Goal: Browse casually: Explore the website without a specific task or goal

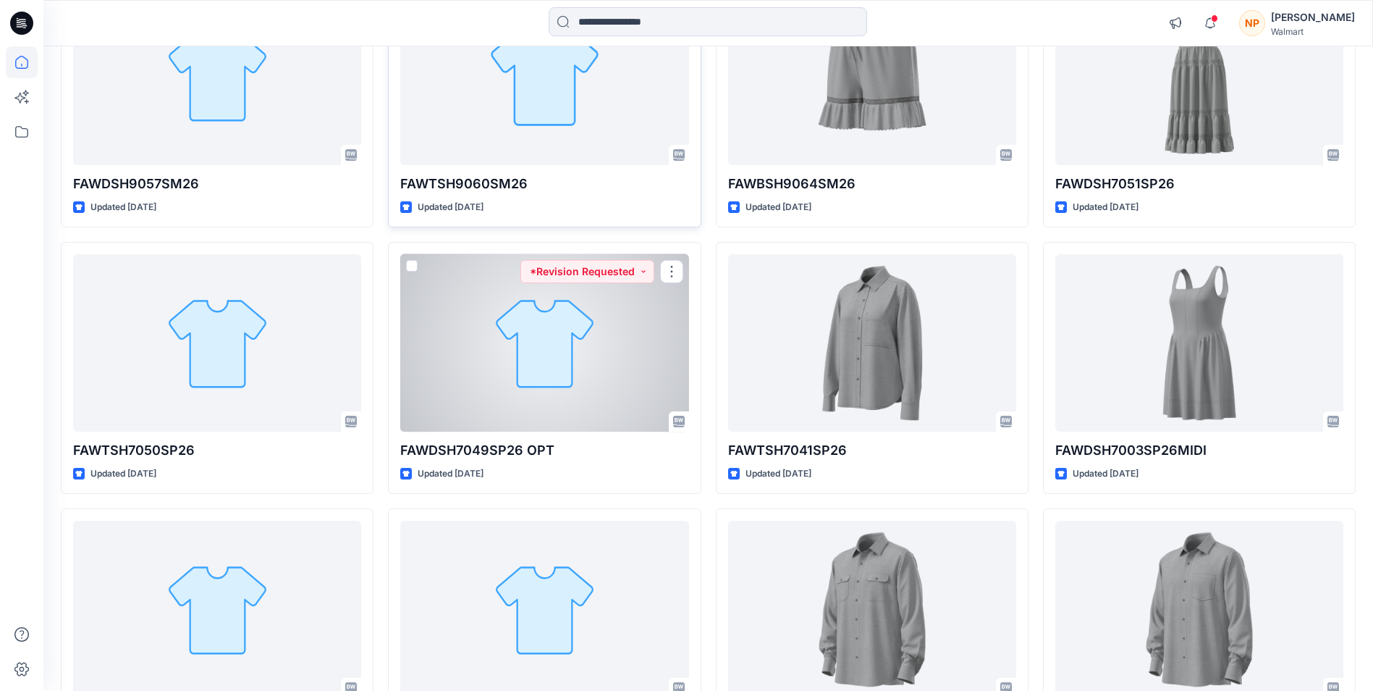
scroll to position [145, 0]
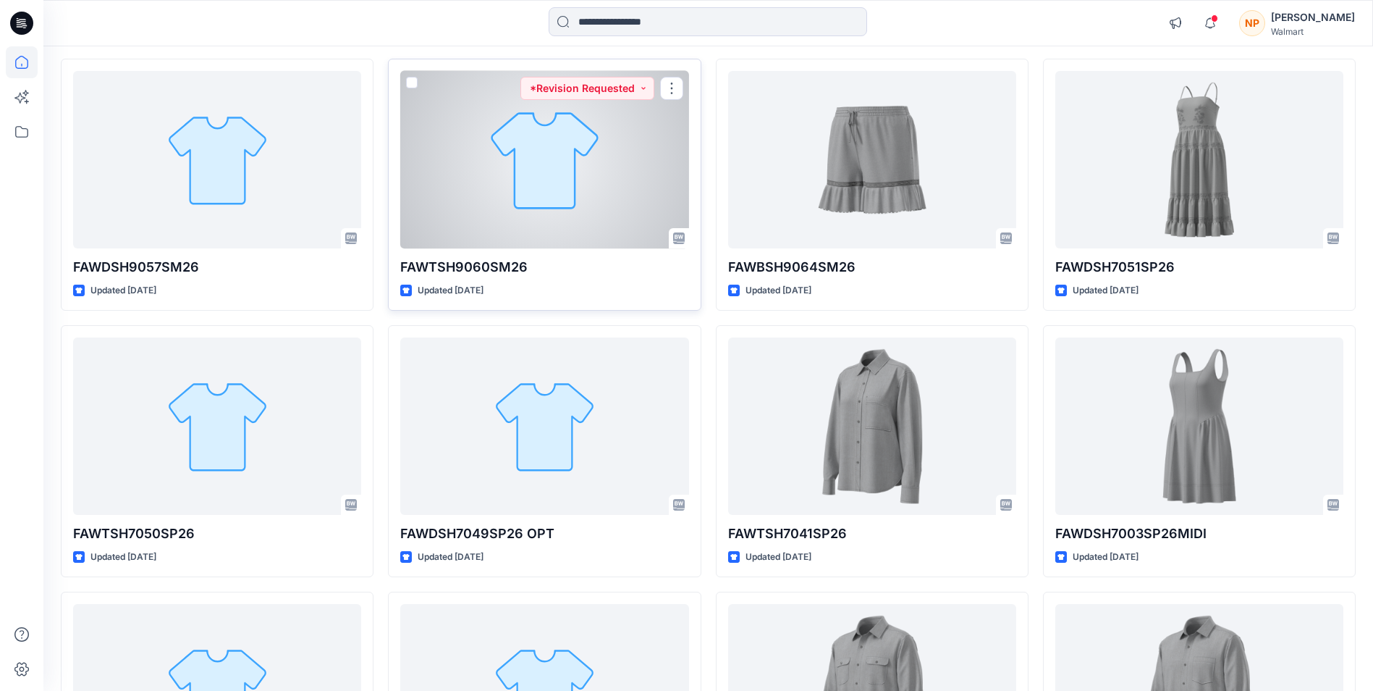
click at [518, 207] on div at bounding box center [544, 159] width 288 height 177
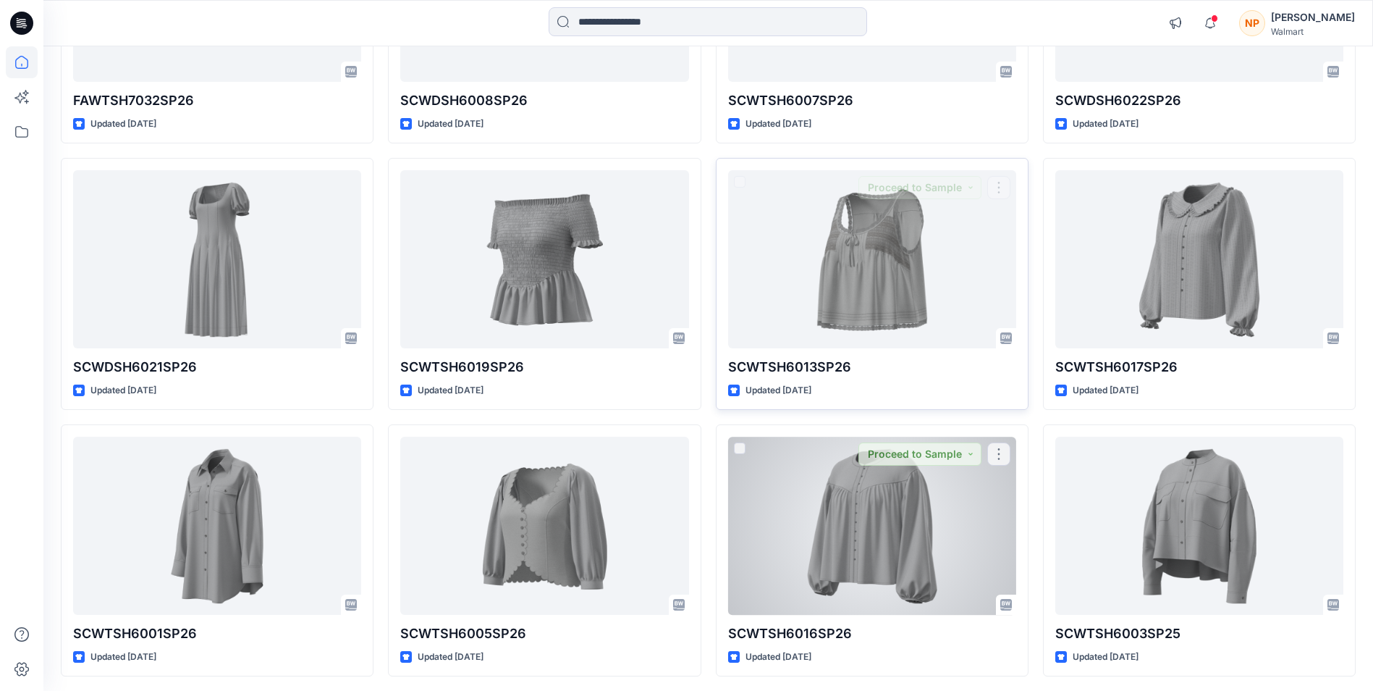
scroll to position [2981, 0]
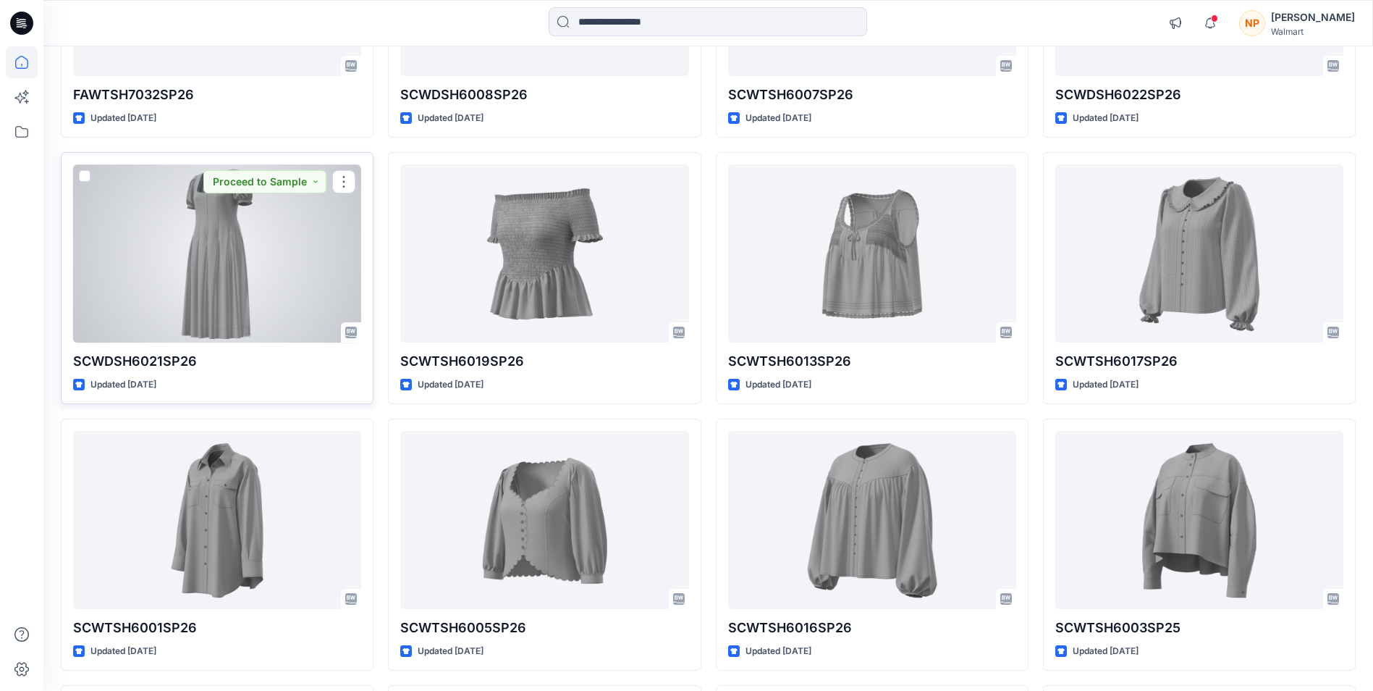
click at [227, 271] on div at bounding box center [217, 252] width 288 height 177
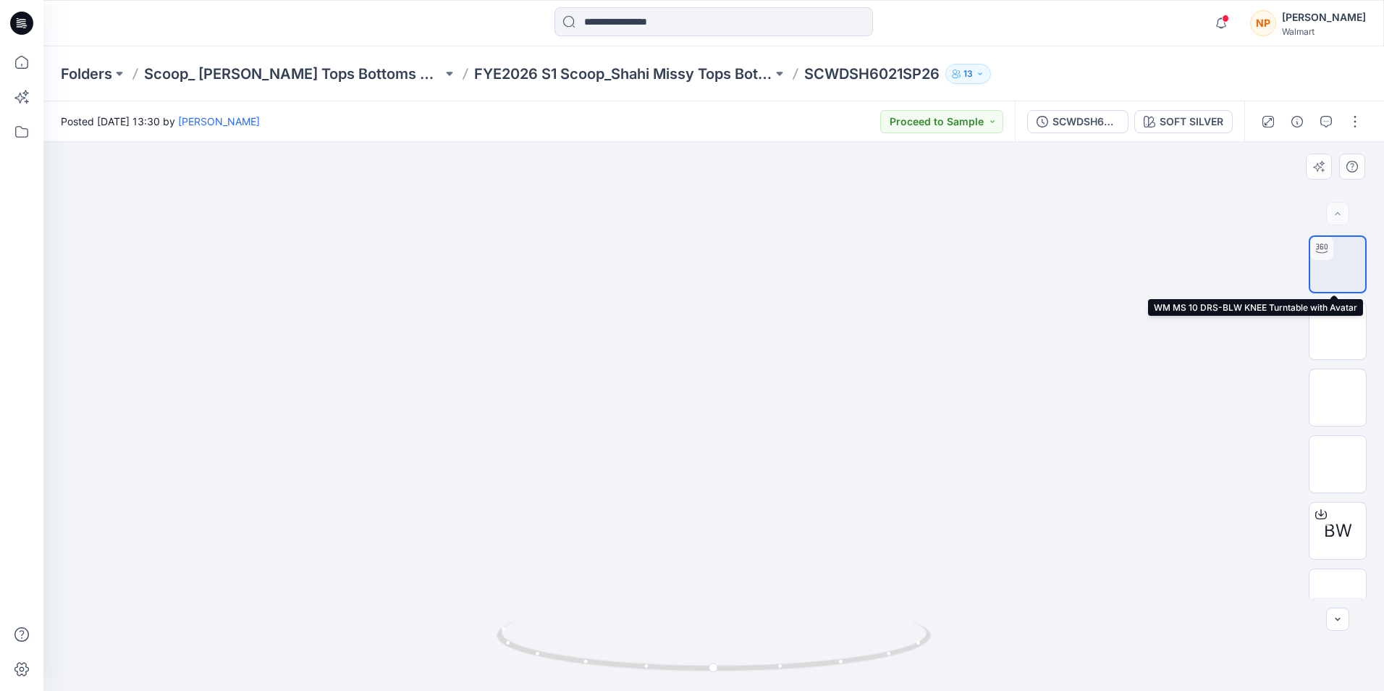
click at [1338, 264] on img at bounding box center [1338, 264] width 0 height 0
drag, startPoint x: 712, startPoint y: 673, endPoint x: 875, endPoint y: 652, distance: 164.2
click at [875, 652] on icon at bounding box center [716, 647] width 438 height 54
drag, startPoint x: 740, startPoint y: 601, endPoint x: 737, endPoint y: 552, distance: 49.3
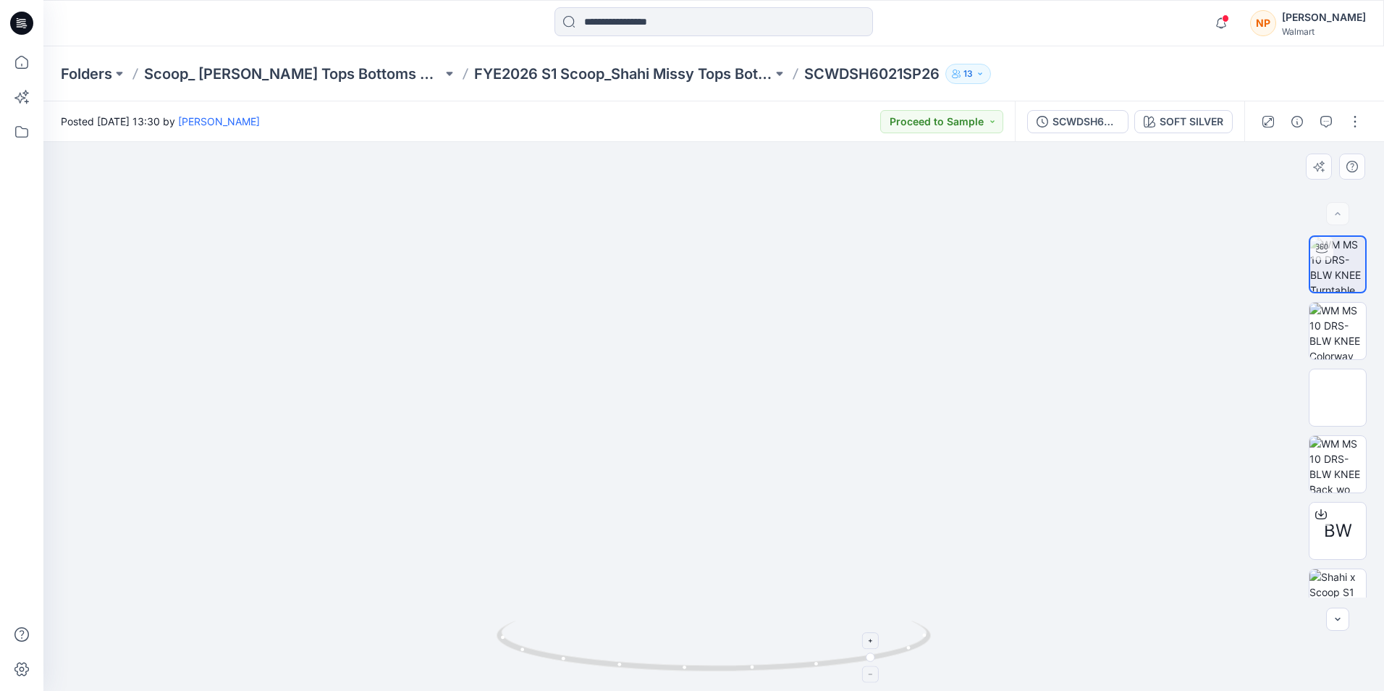
drag, startPoint x: 738, startPoint y: 557, endPoint x: 738, endPoint y: 642, distance: 85.4
drag, startPoint x: 874, startPoint y: 664, endPoint x: 615, endPoint y: 673, distance: 259.3
click at [615, 674] on icon at bounding box center [716, 647] width 438 height 54
drag, startPoint x: 620, startPoint y: 667, endPoint x: 430, endPoint y: 662, distance: 190.5
click at [430, 662] on div at bounding box center [713, 416] width 1341 height 549
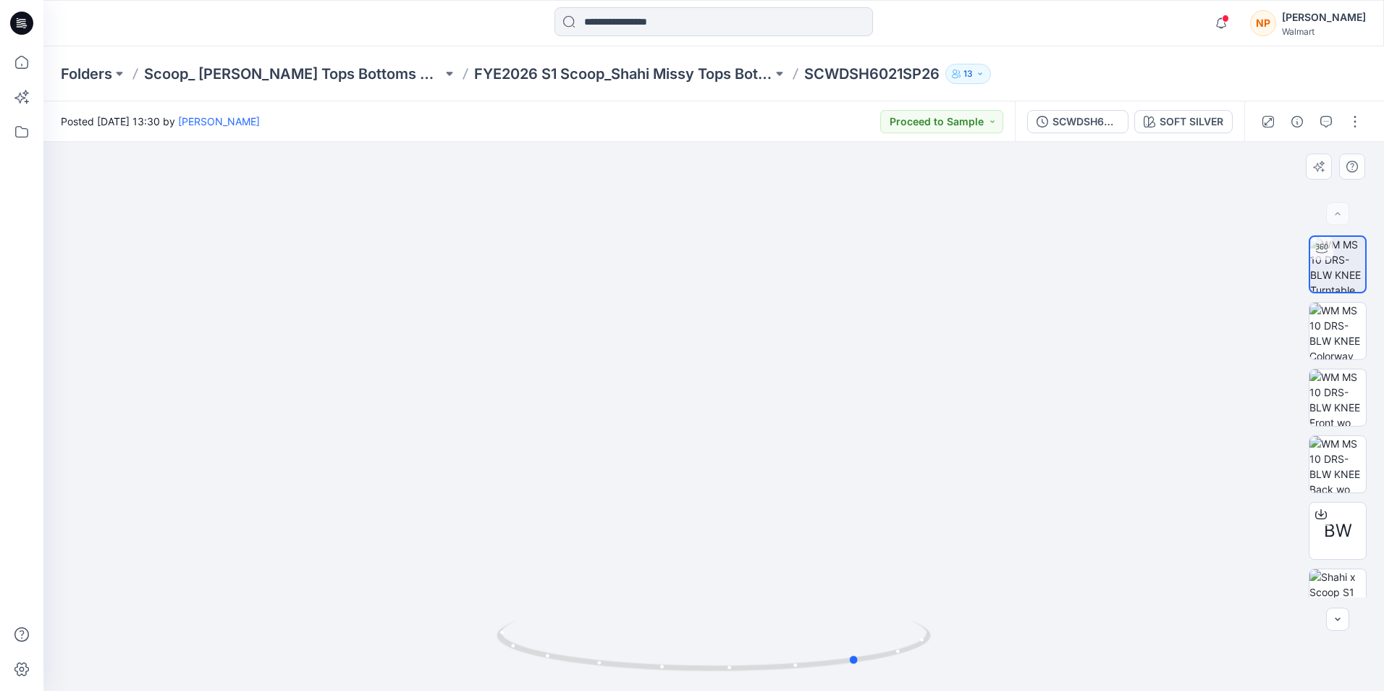
drag, startPoint x: 677, startPoint y: 628, endPoint x: 675, endPoint y: 615, distance: 13.1
drag, startPoint x: 705, startPoint y: 607, endPoint x: 705, endPoint y: 599, distance: 8.7
drag, startPoint x: 856, startPoint y: 664, endPoint x: 1040, endPoint y: 663, distance: 184.6
click at [1040, 664] on div at bounding box center [713, 416] width 1341 height 549
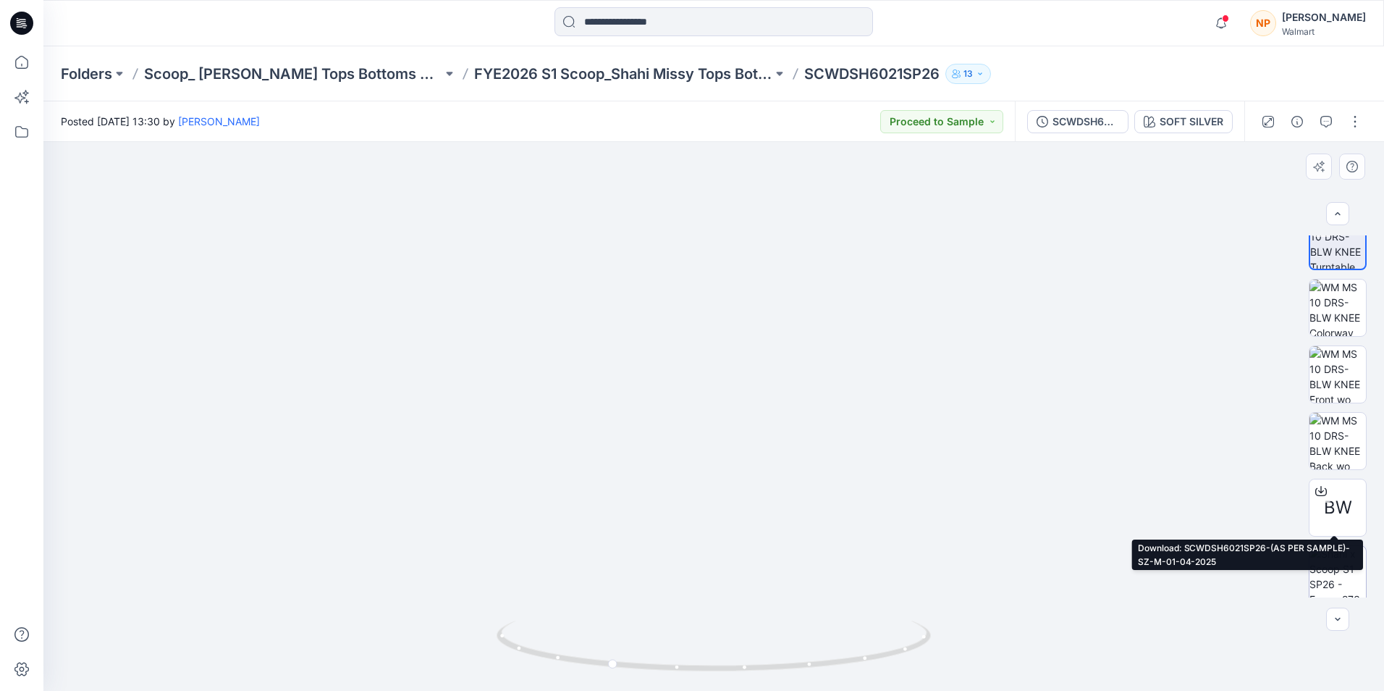
scroll to position [29, 0]
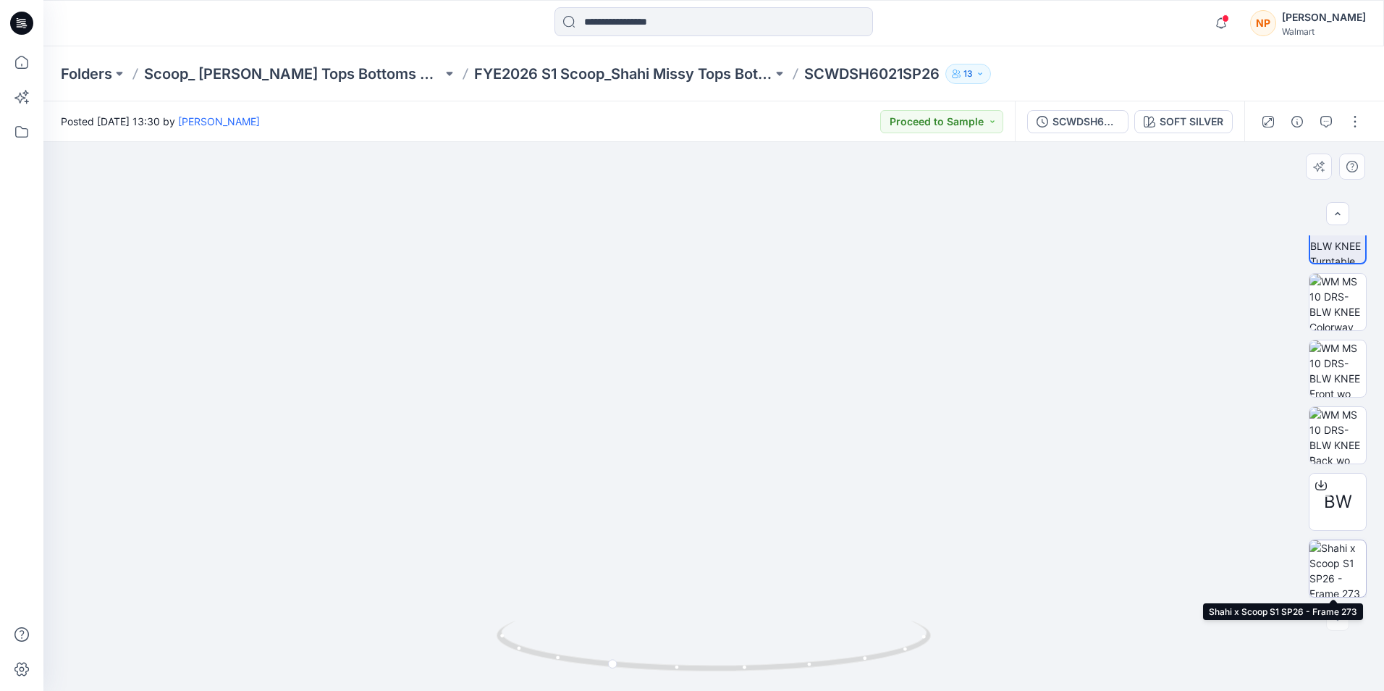
click at [1336, 562] on img at bounding box center [1337, 568] width 56 height 56
